Goal: Check status: Check status

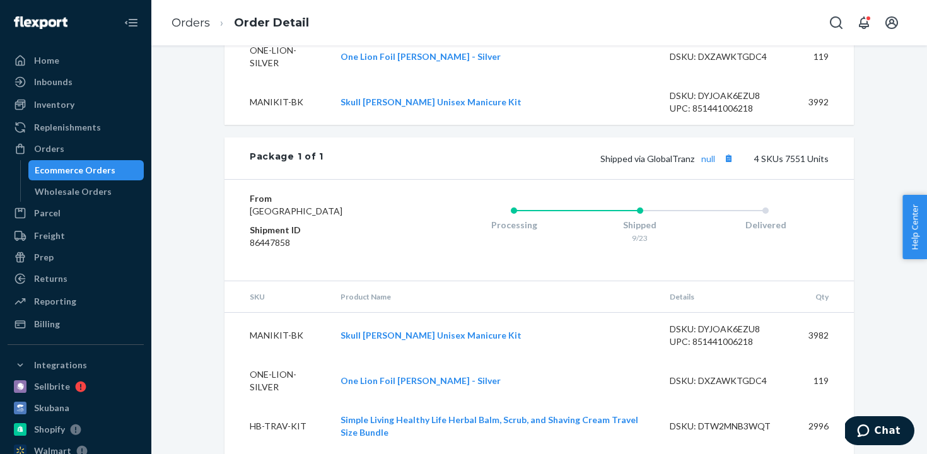
scroll to position [608, 0]
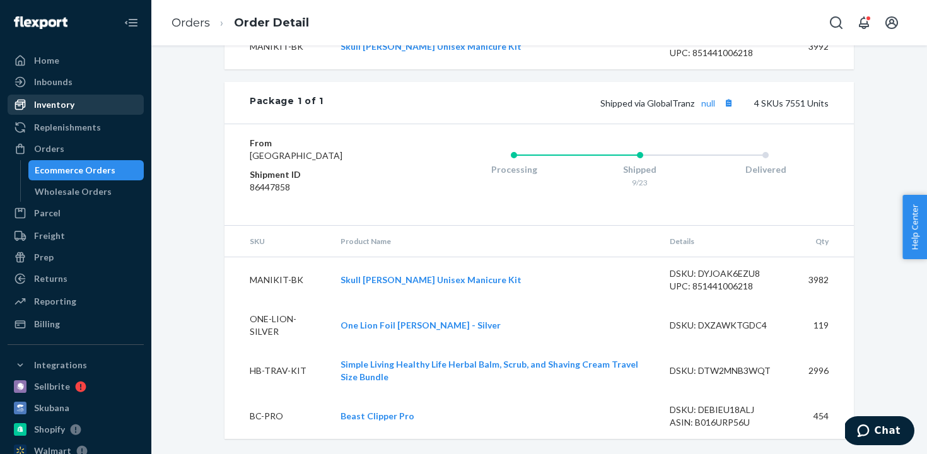
click at [88, 102] on div "Inventory" at bounding box center [76, 105] width 134 height 18
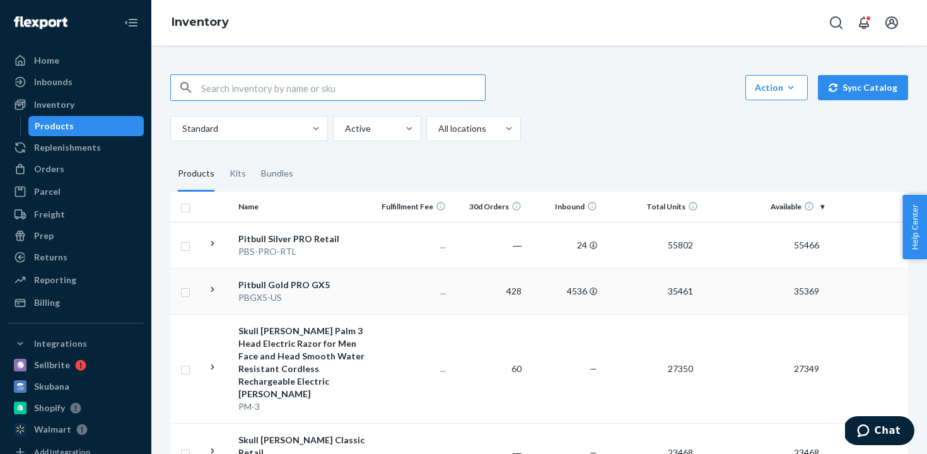
scroll to position [182, 0]
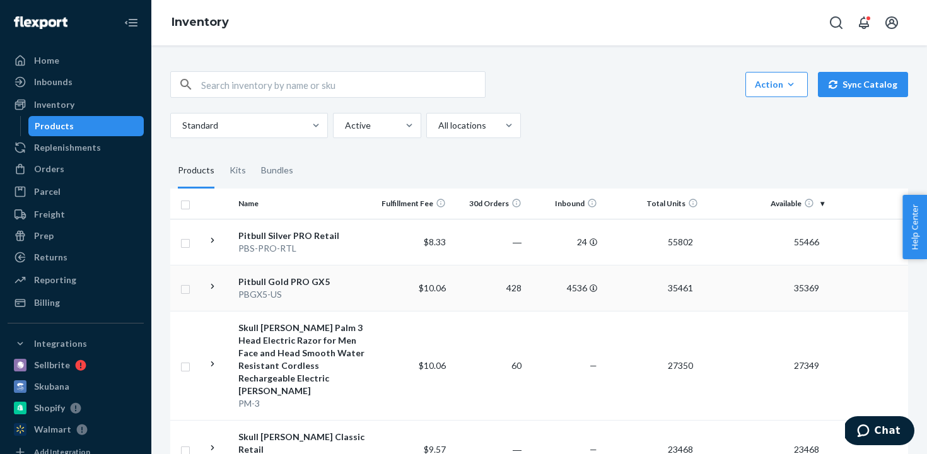
click at [212, 285] on icon at bounding box center [212, 286] width 3 height 5
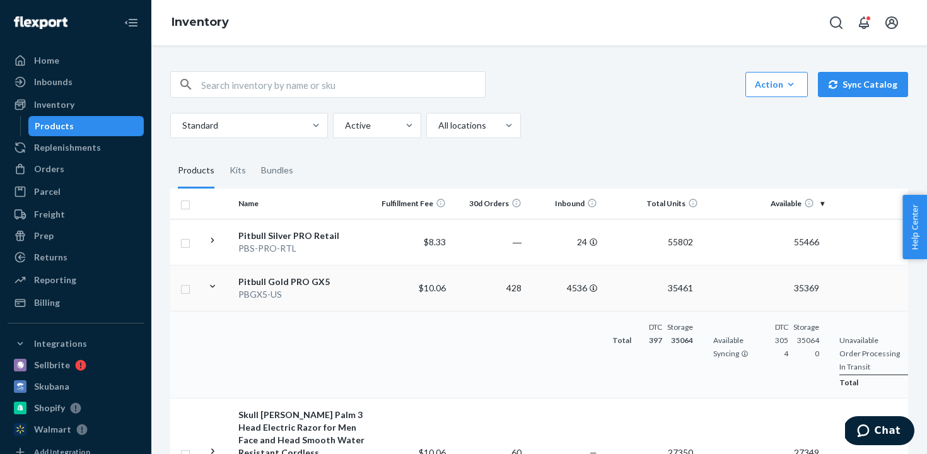
click at [212, 285] on icon at bounding box center [213, 287] width 12 height 12
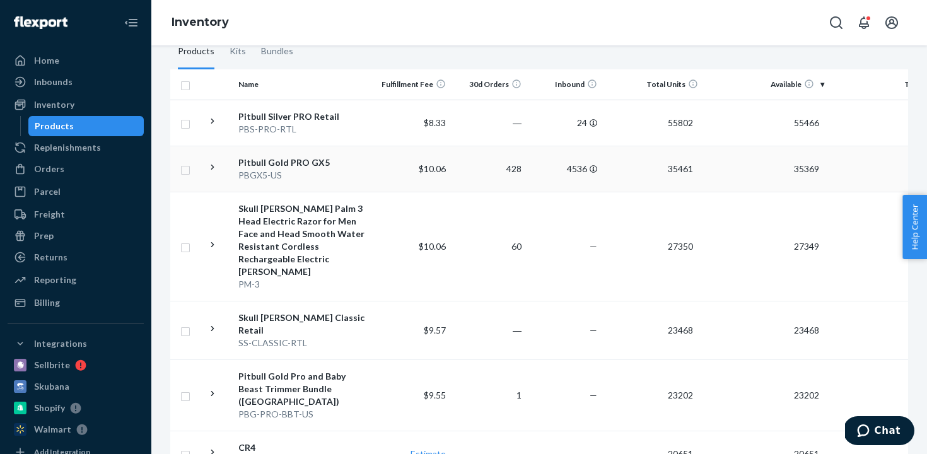
scroll to position [302, 0]
click at [211, 238] on icon at bounding box center [213, 244] width 12 height 12
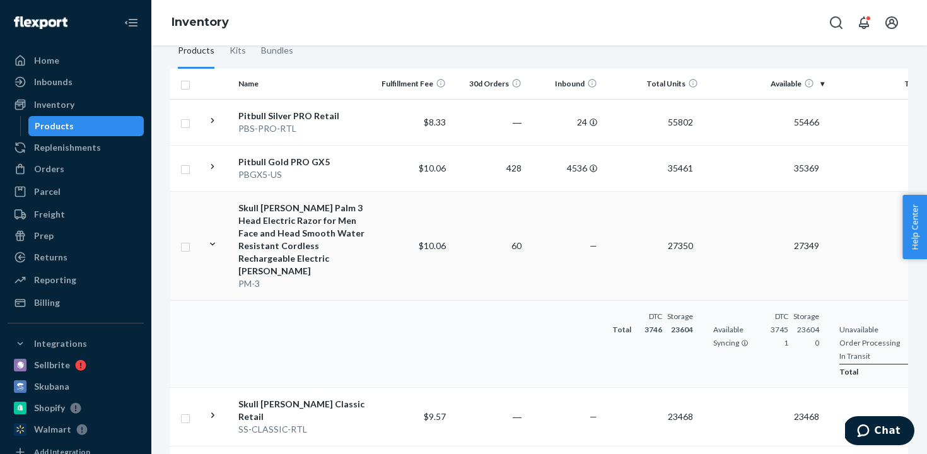
click at [213, 239] on icon at bounding box center [213, 244] width 12 height 12
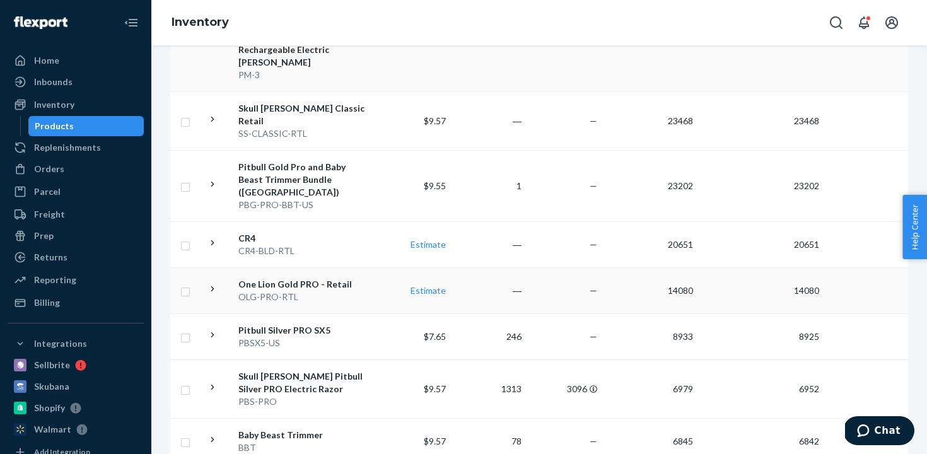
scroll to position [559, 0]
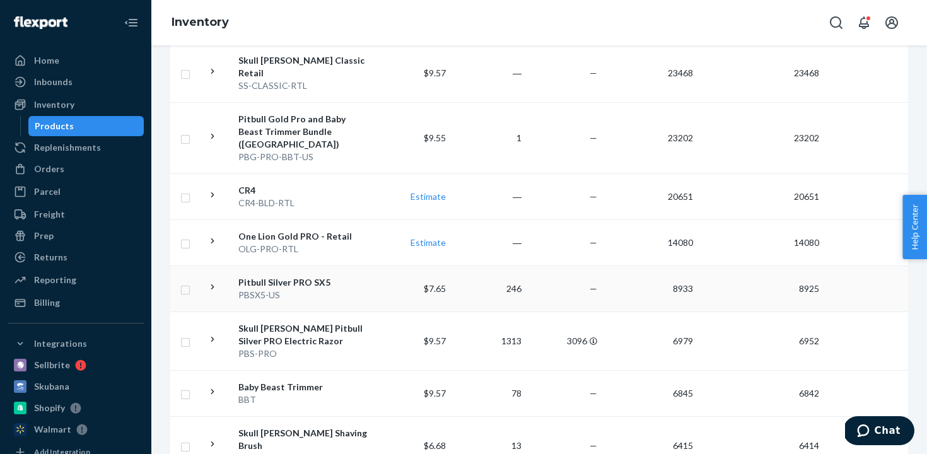
click at [214, 281] on icon at bounding box center [213, 287] width 12 height 12
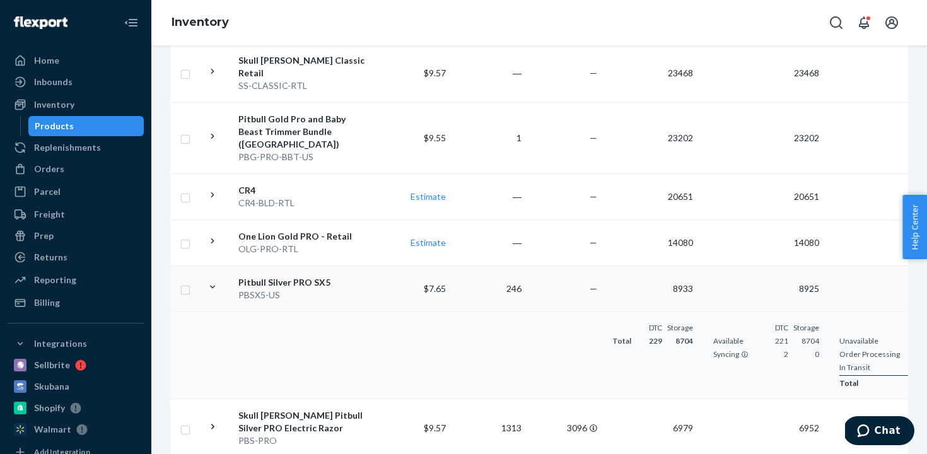
click at [214, 286] on icon at bounding box center [212, 287] width 5 height 3
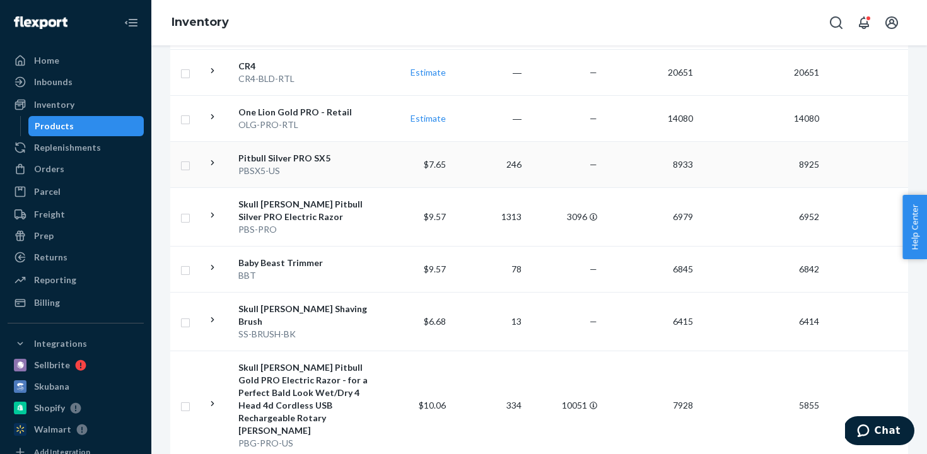
scroll to position [684, 0]
click at [215, 260] on icon at bounding box center [213, 266] width 12 height 12
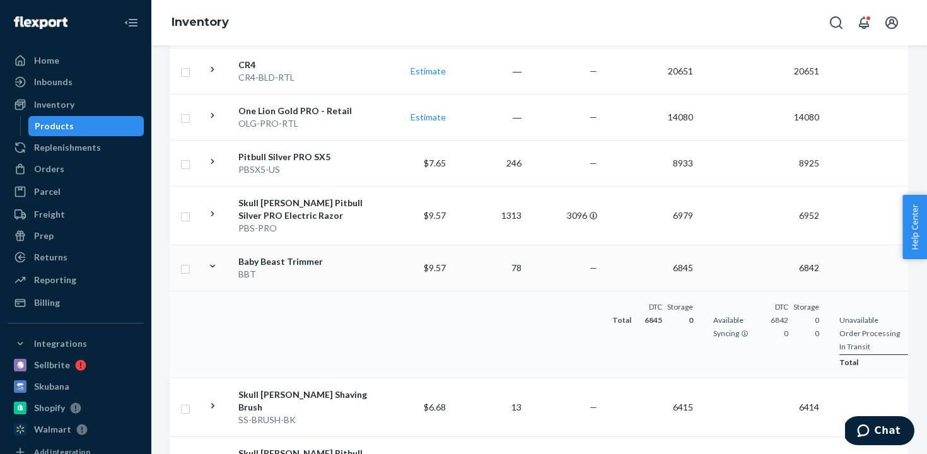
click at [215, 260] on icon at bounding box center [213, 266] width 12 height 12
